Goal: Transaction & Acquisition: Download file/media

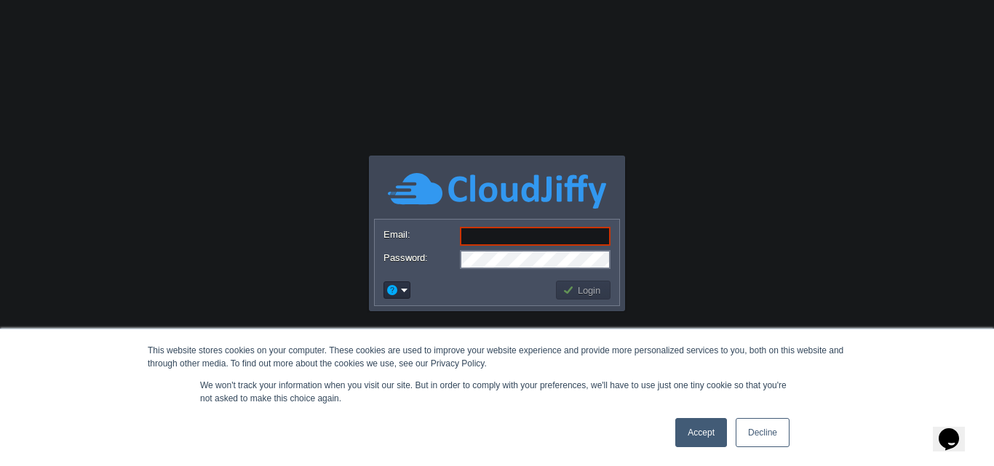
click at [701, 431] on link "Accept" at bounding box center [701, 432] width 52 height 29
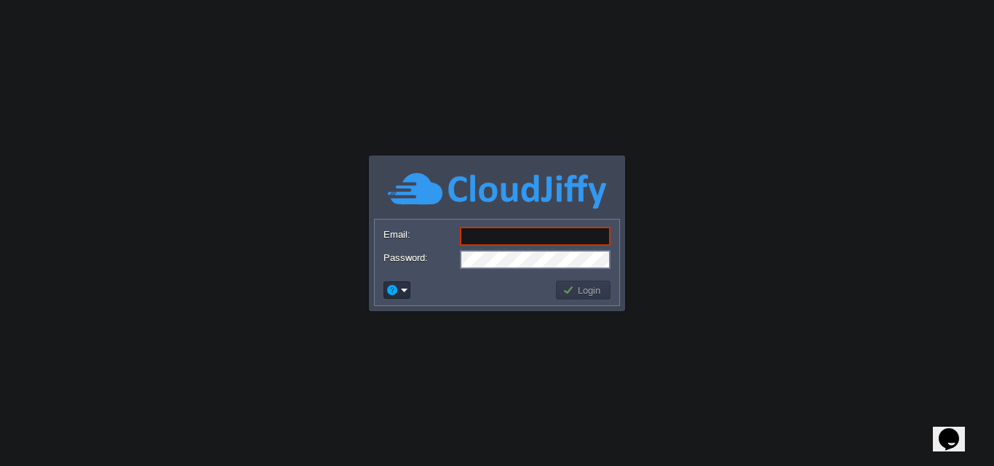
click at [509, 233] on input "Email:" at bounding box center [535, 236] width 151 height 19
click at [512, 242] on input "finploy" at bounding box center [535, 236] width 151 height 19
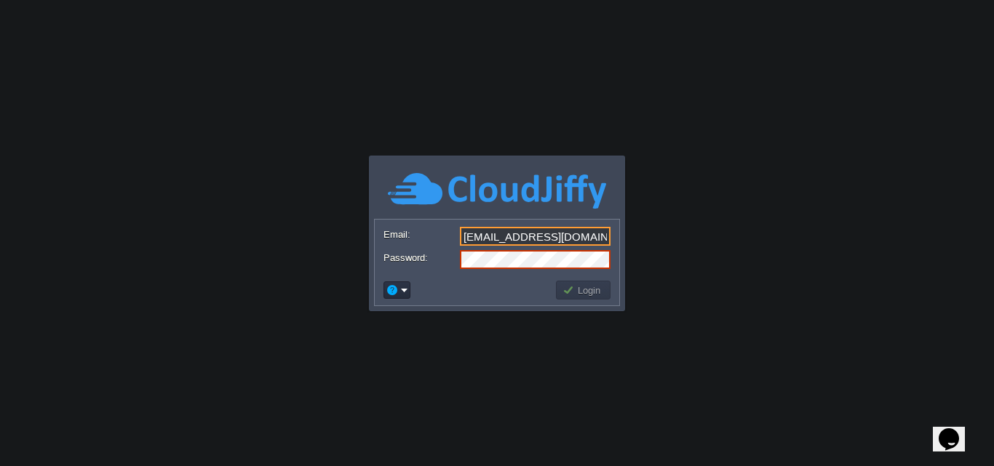
click at [499, 238] on input "[EMAIL_ADDRESS][DOMAIN_NAME]" at bounding box center [535, 236] width 151 height 19
type input "[EMAIL_ADDRESS][DOMAIN_NAME]"
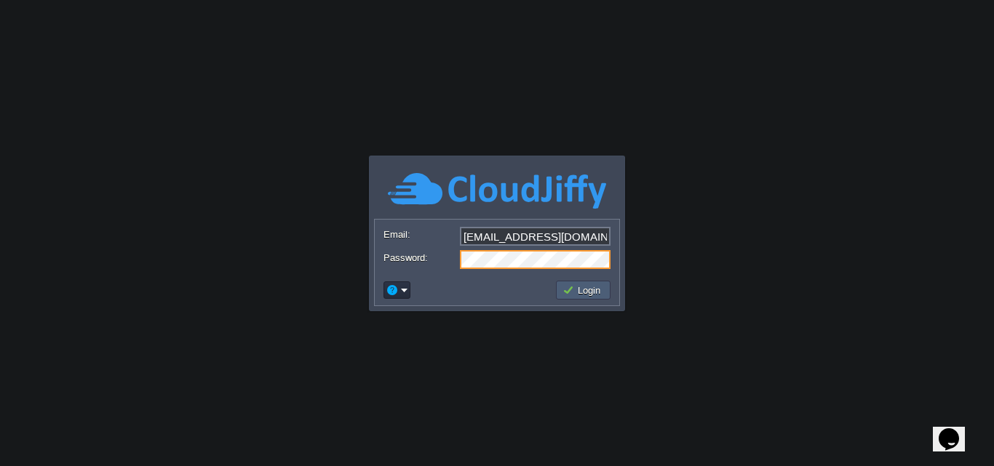
click at [573, 290] on button "Login" at bounding box center [584, 290] width 42 height 13
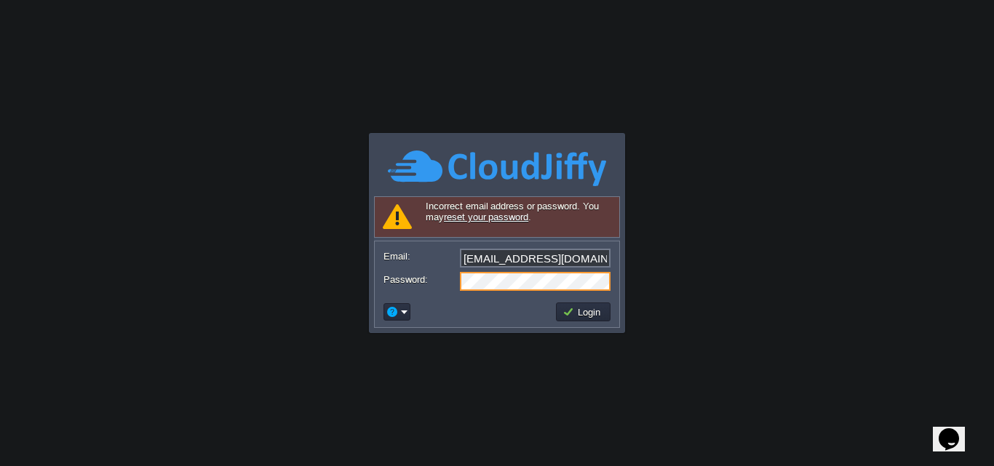
click at [455, 272] on div "Password:" at bounding box center [497, 281] width 227 height 19
click at [455, 272] on label "Password:" at bounding box center [421, 279] width 75 height 15
click at [574, 314] on button "Login" at bounding box center [584, 312] width 42 height 13
click at [574, 314] on body "This website stores cookies on your computer. These cookies are used to improve…" at bounding box center [497, 233] width 994 height 466
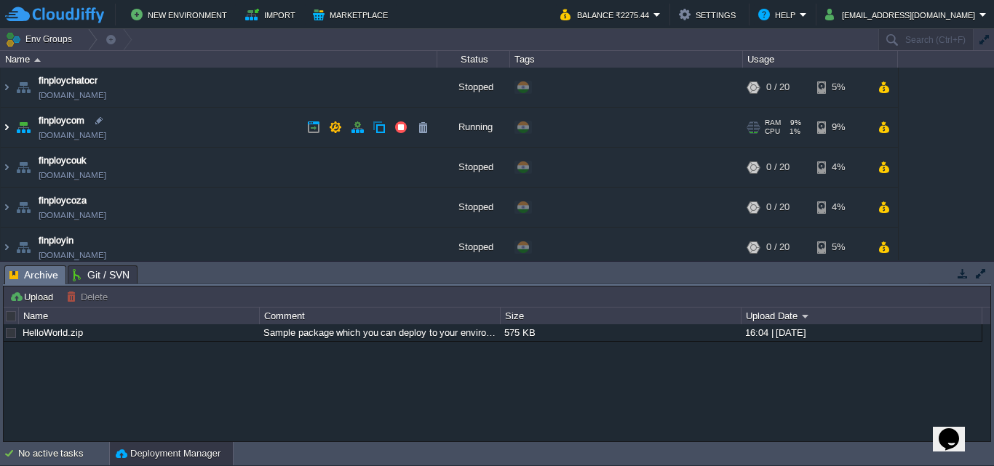
click at [4, 127] on img at bounding box center [7, 127] width 12 height 39
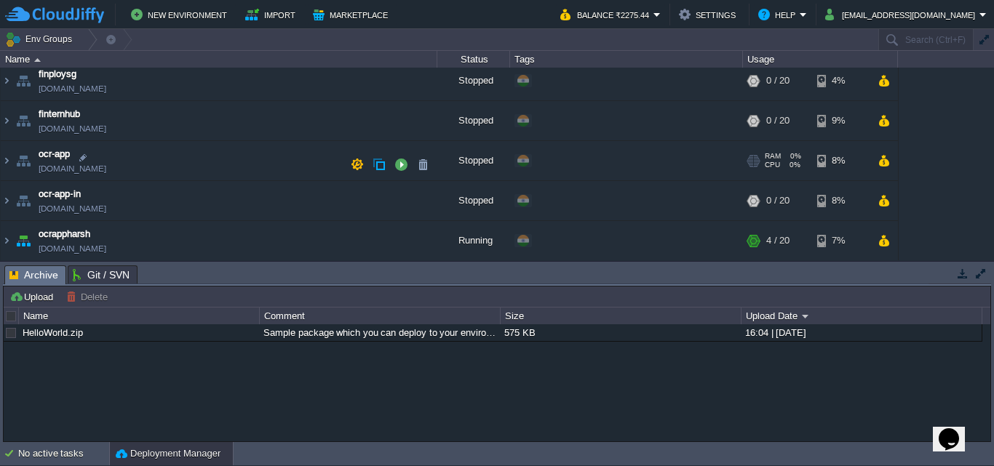
scroll to position [314, 0]
click at [4, 241] on img at bounding box center [7, 239] width 12 height 39
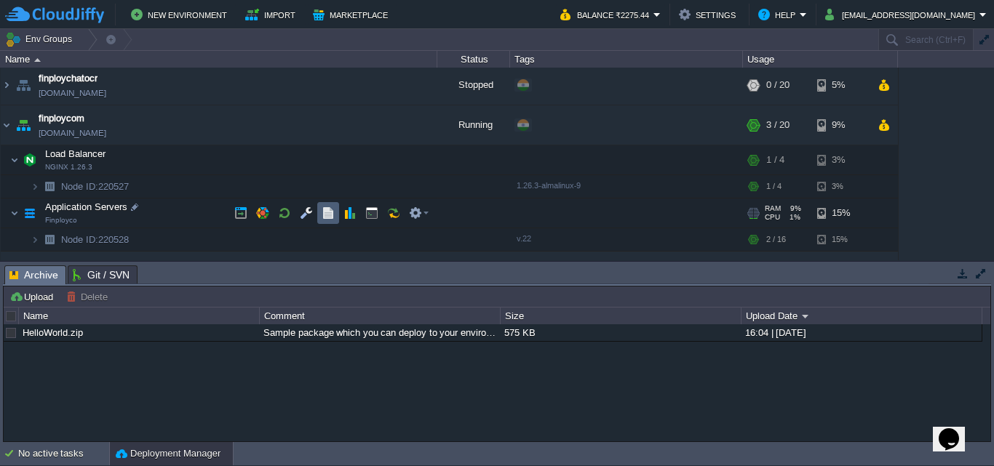
scroll to position [0, 0]
click at [327, 222] on button "button" at bounding box center [328, 215] width 13 height 13
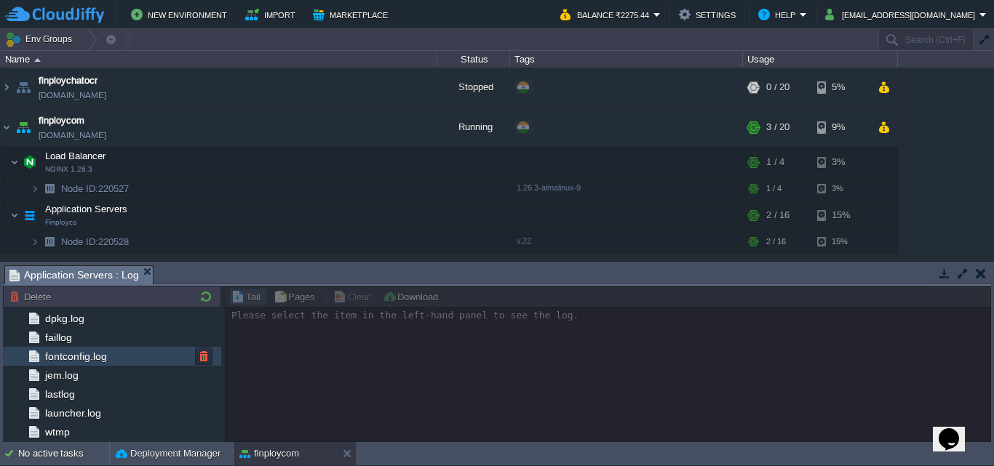
scroll to position [191, 0]
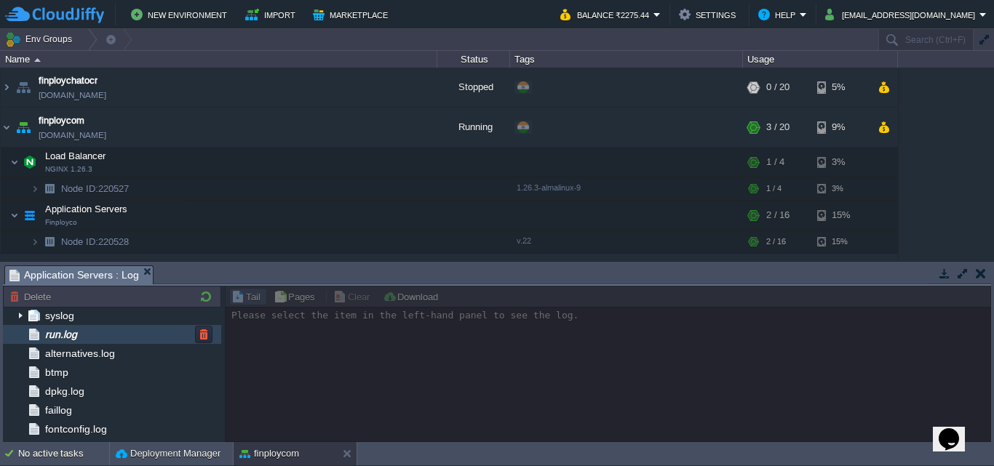
click at [77, 336] on span "run.log" at bounding box center [60, 334] width 37 height 13
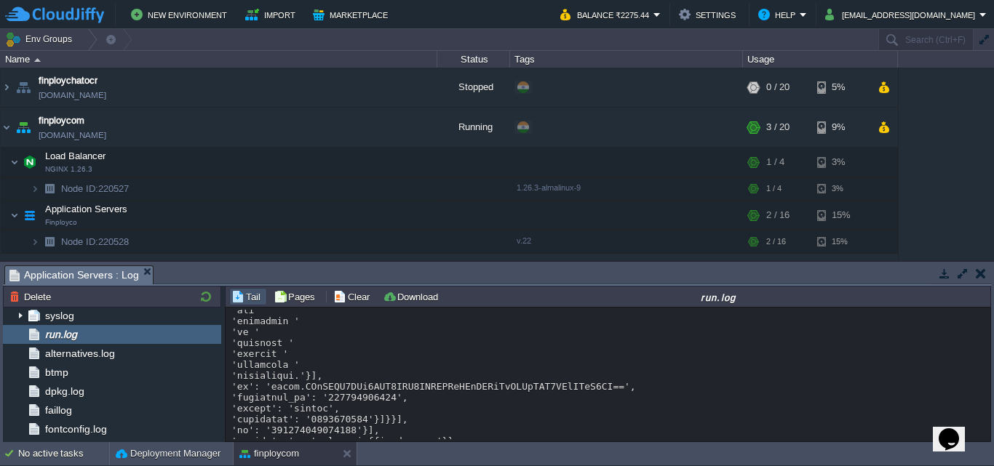
scroll to position [10969, 0]
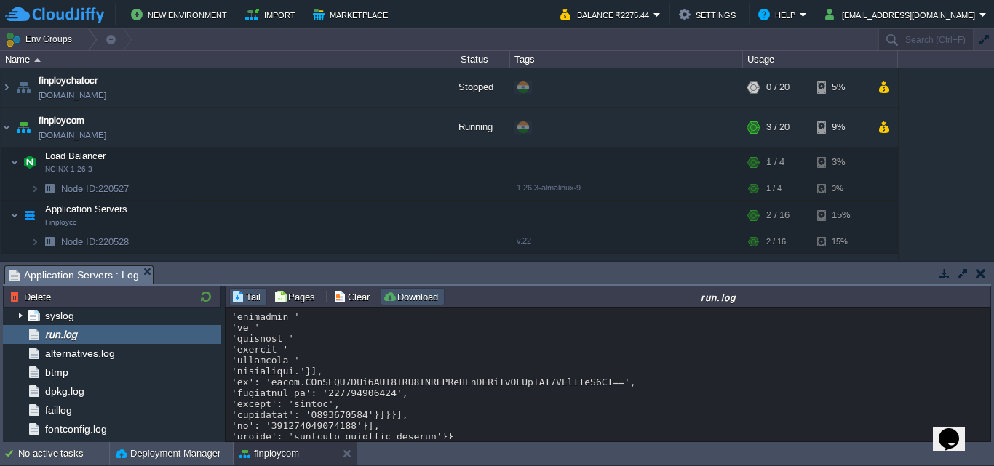
click at [400, 301] on button "Download" at bounding box center [413, 296] width 60 height 13
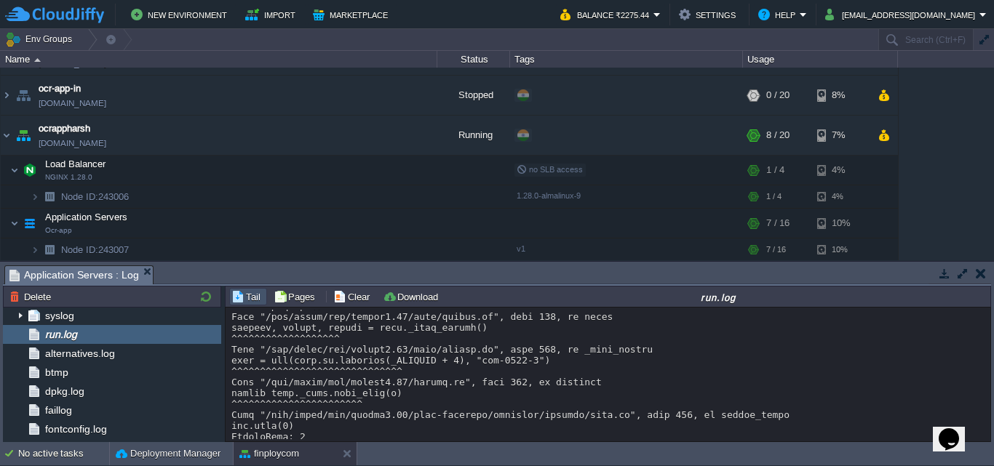
scroll to position [420, 0]
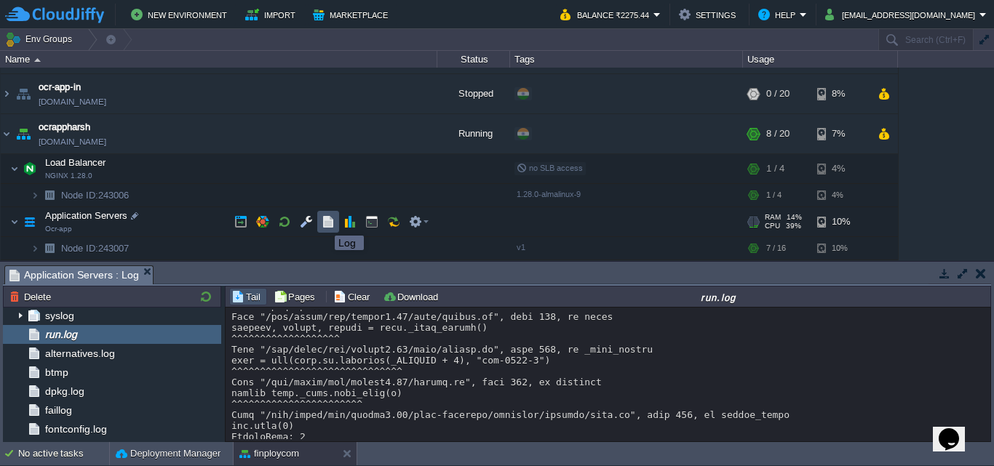
click at [324, 223] on button "button" at bounding box center [328, 221] width 13 height 13
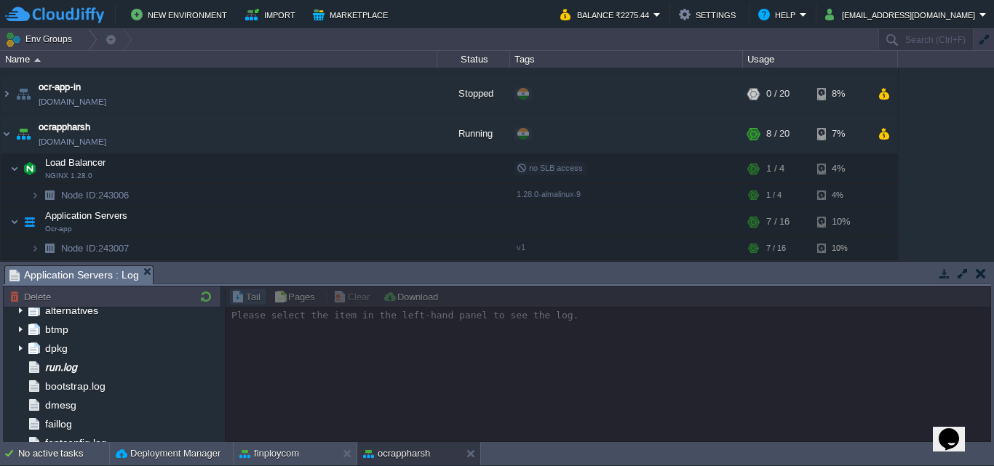
scroll to position [146, 0]
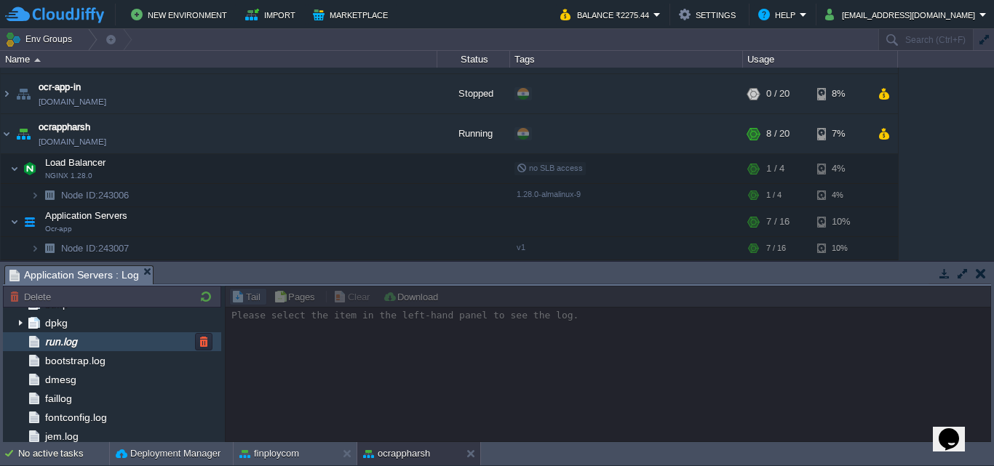
click at [150, 341] on div "run.log" at bounding box center [112, 342] width 218 height 19
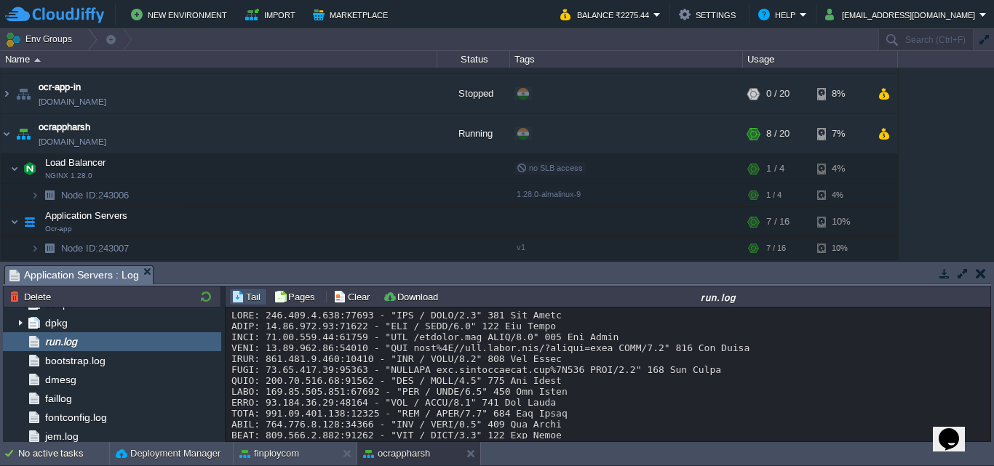
scroll to position [12661, 0]
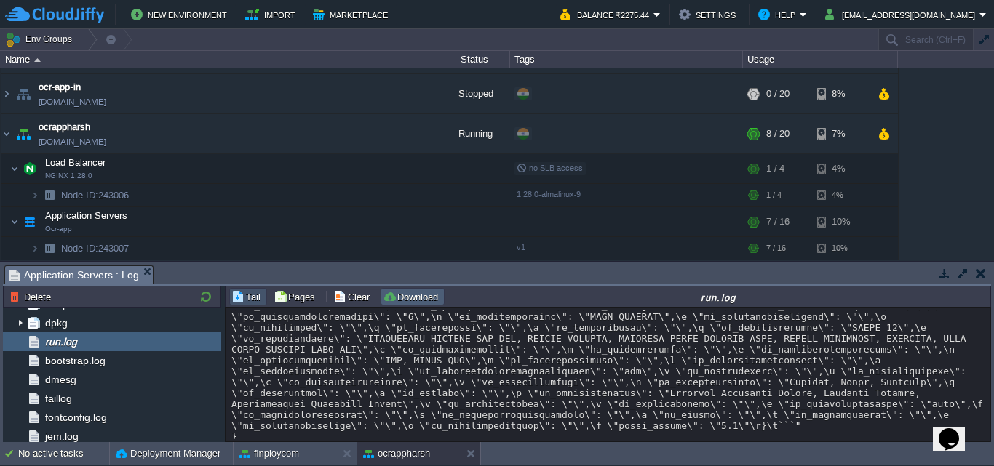
click at [402, 293] on button "Download" at bounding box center [413, 296] width 60 height 13
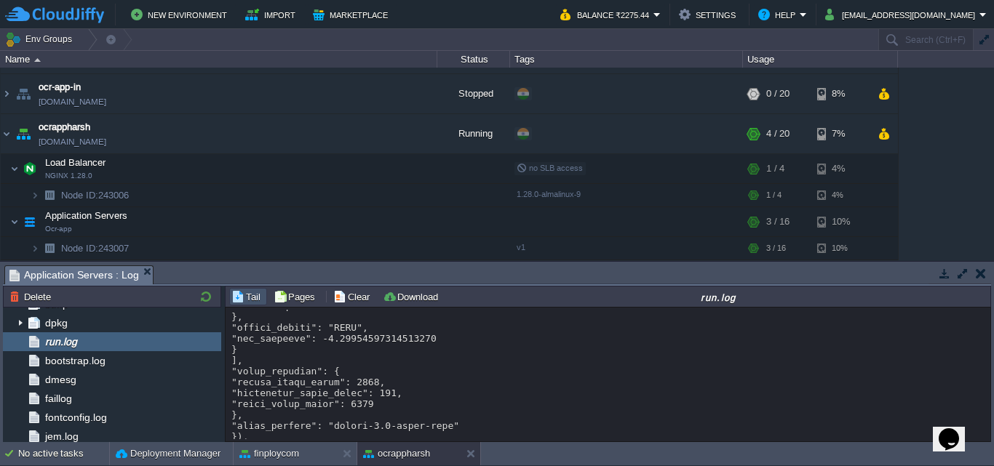
scroll to position [12824, 0]
